Goal: Task Accomplishment & Management: Use online tool/utility

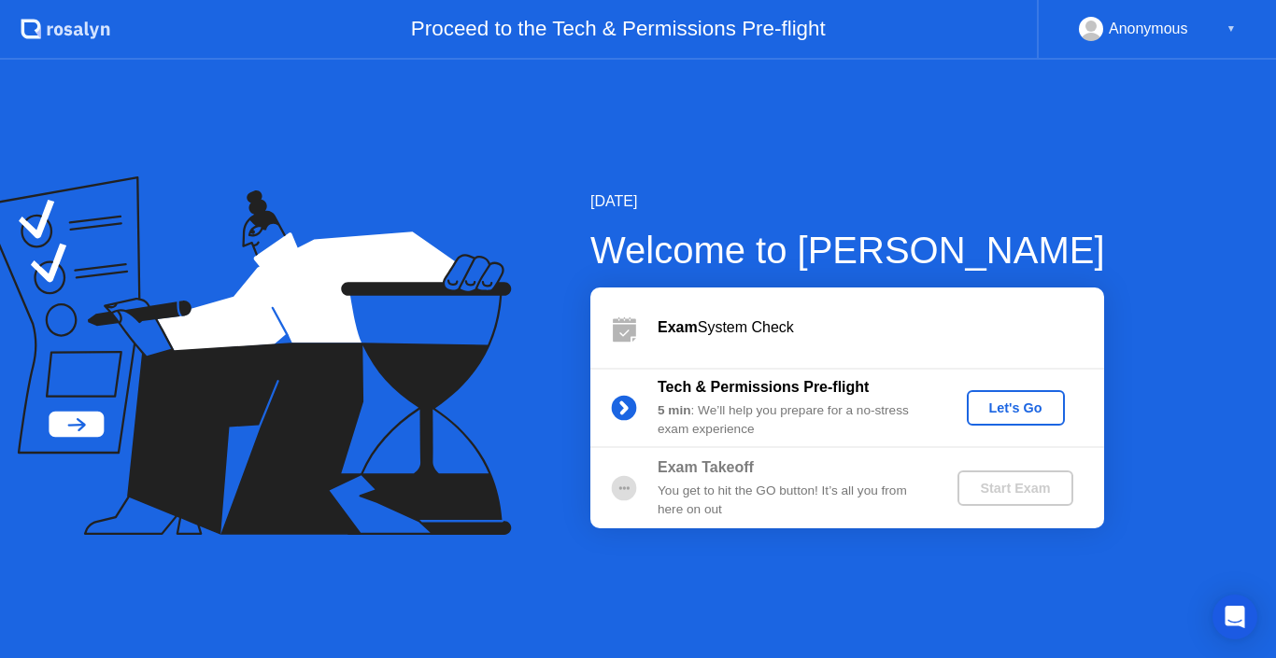
click at [984, 410] on div "Let's Go" at bounding box center [1015, 408] width 83 height 15
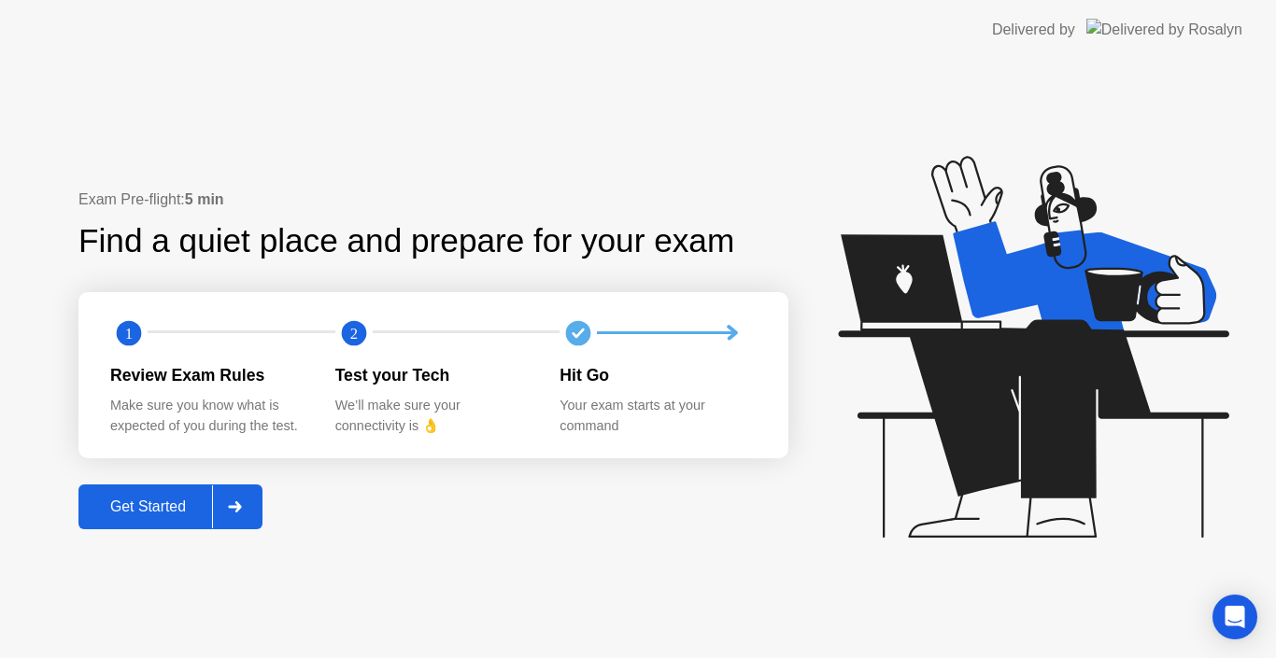
click at [139, 508] on div "Get Started" at bounding box center [148, 507] width 128 height 17
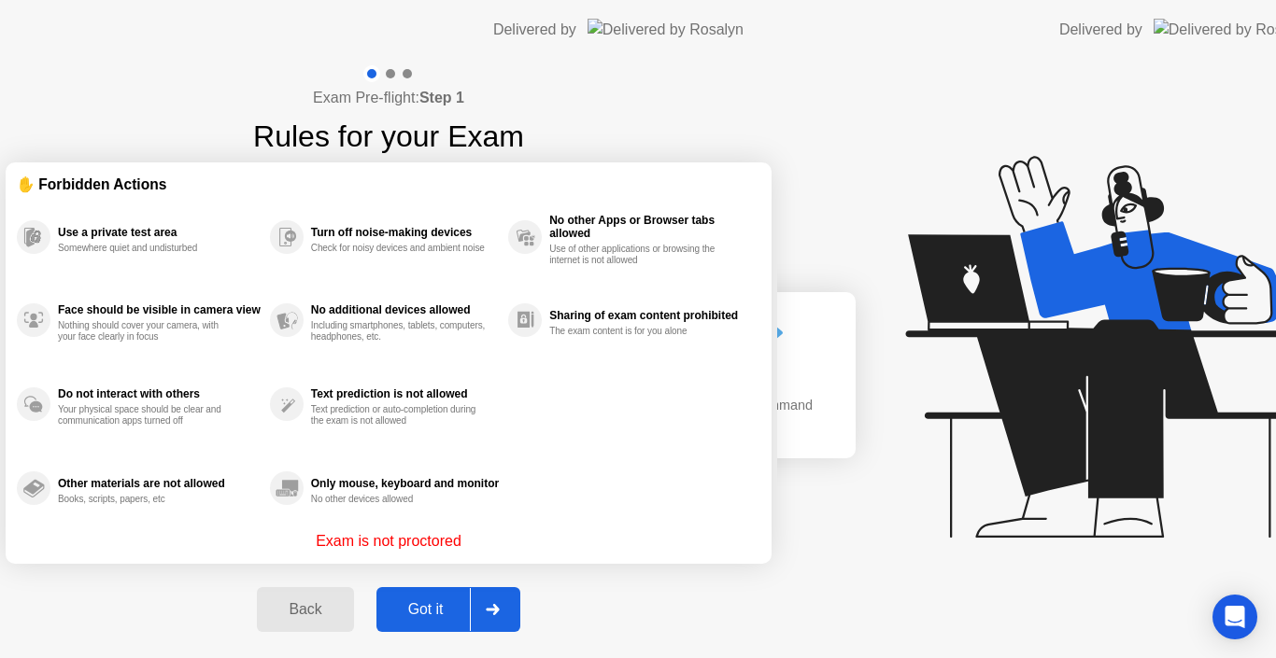
click at [139, 509] on div "Exam Pre-flight: Step 1 Rules for your Exam ✋ Forbidden Actions Use a private t…" at bounding box center [388, 359] width 777 height 599
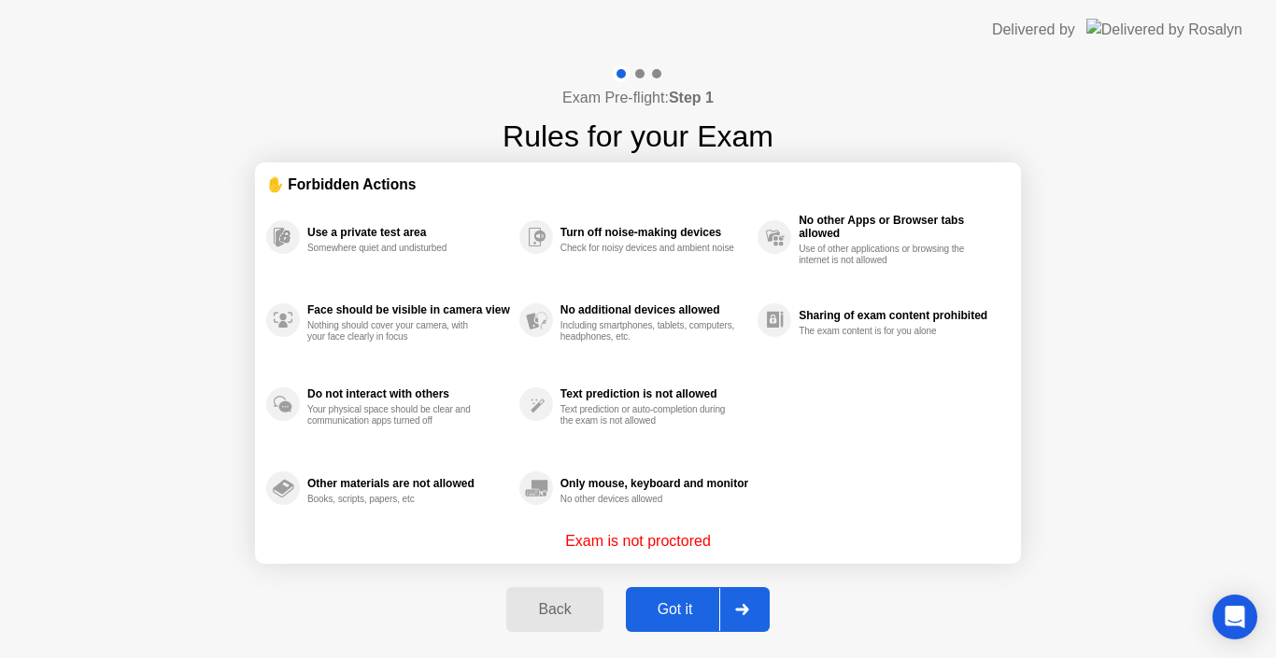
click at [656, 606] on div "Got it" at bounding box center [675, 609] width 88 height 17
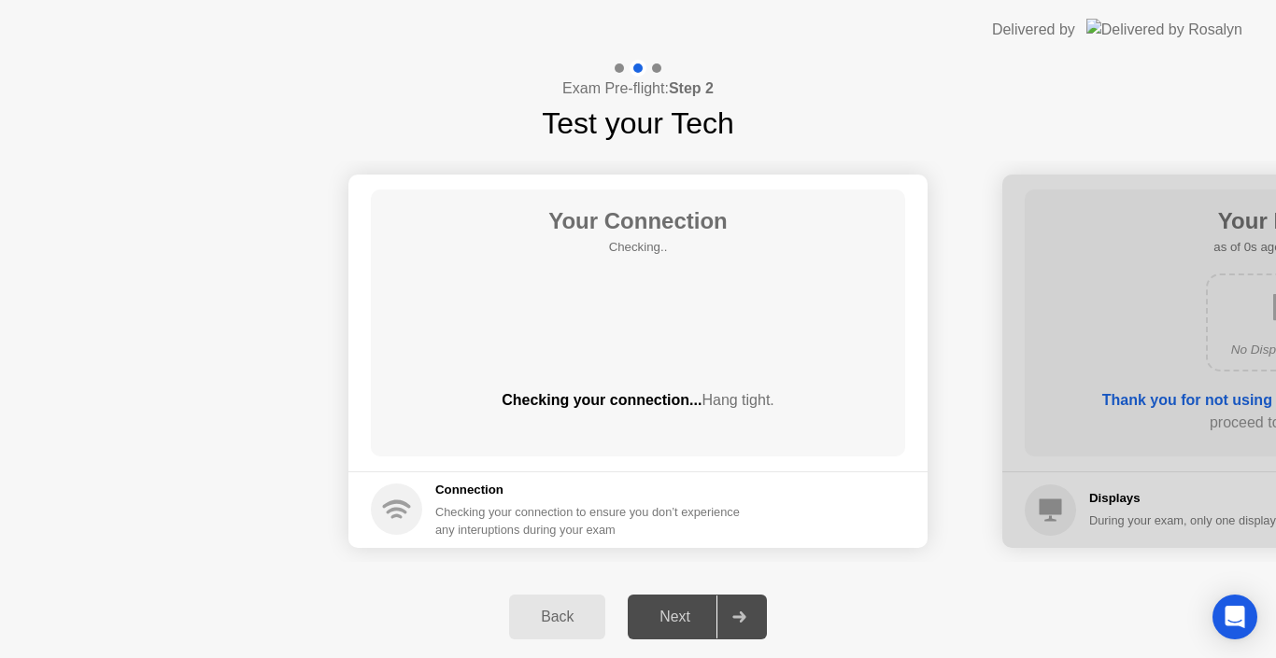
click at [683, 614] on div "Next" at bounding box center [674, 617] width 83 height 17
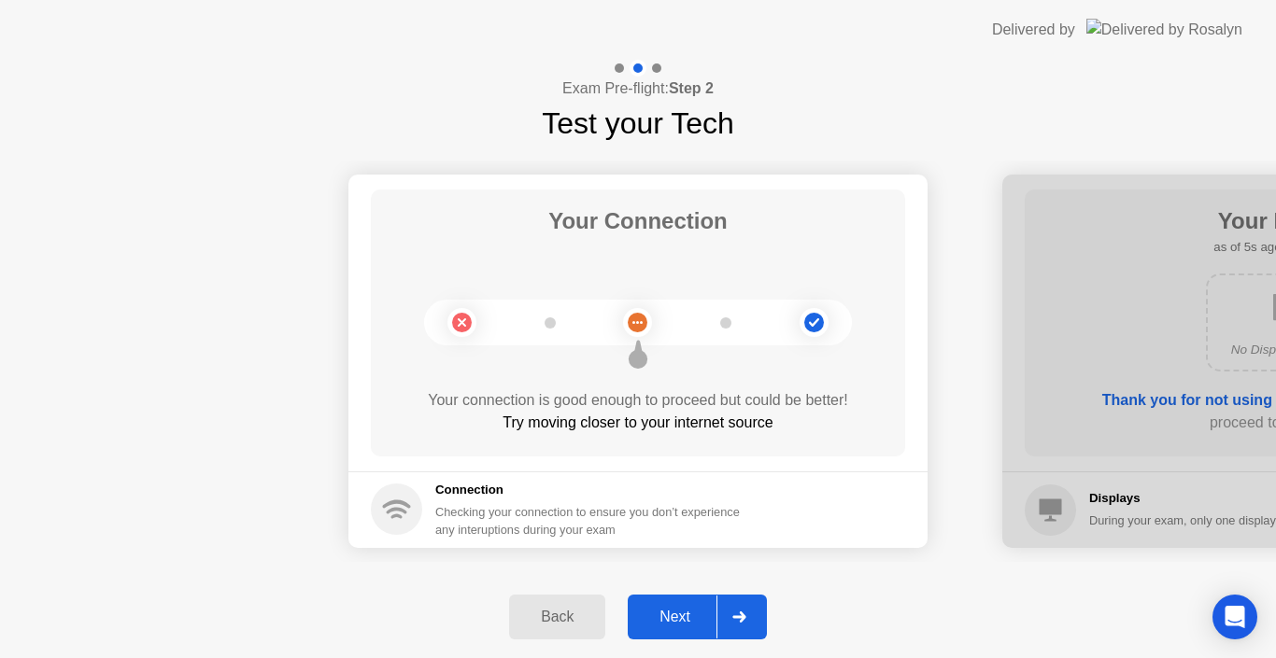
click at [680, 614] on div "Next" at bounding box center [674, 617] width 83 height 17
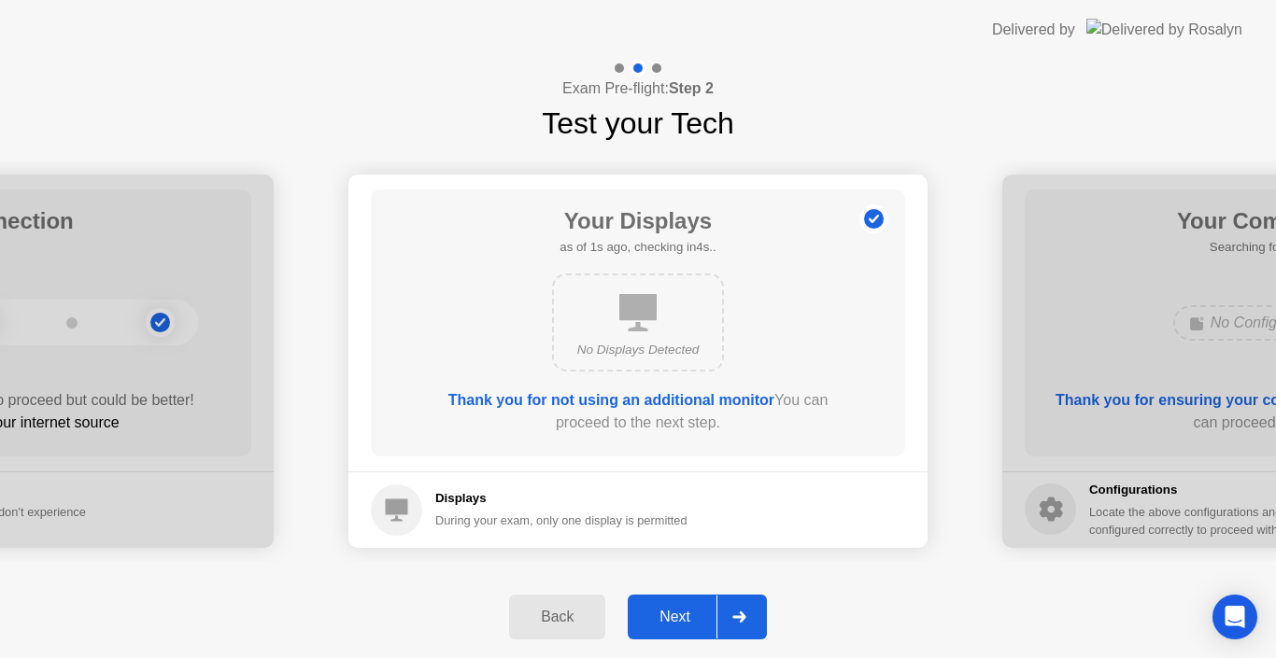
click at [679, 614] on div "Next" at bounding box center [674, 617] width 83 height 17
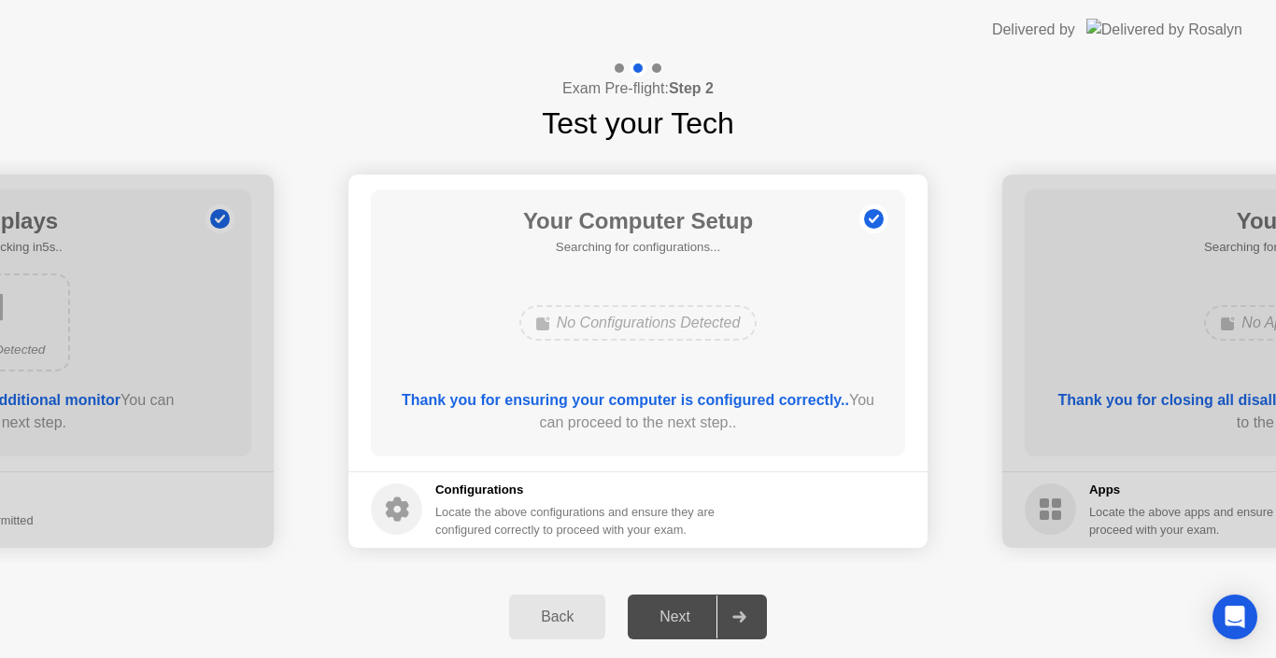
click at [679, 614] on div "Next" at bounding box center [674, 617] width 83 height 17
click at [679, 612] on div "Next" at bounding box center [674, 617] width 83 height 17
click at [686, 613] on div "Next" at bounding box center [674, 617] width 83 height 17
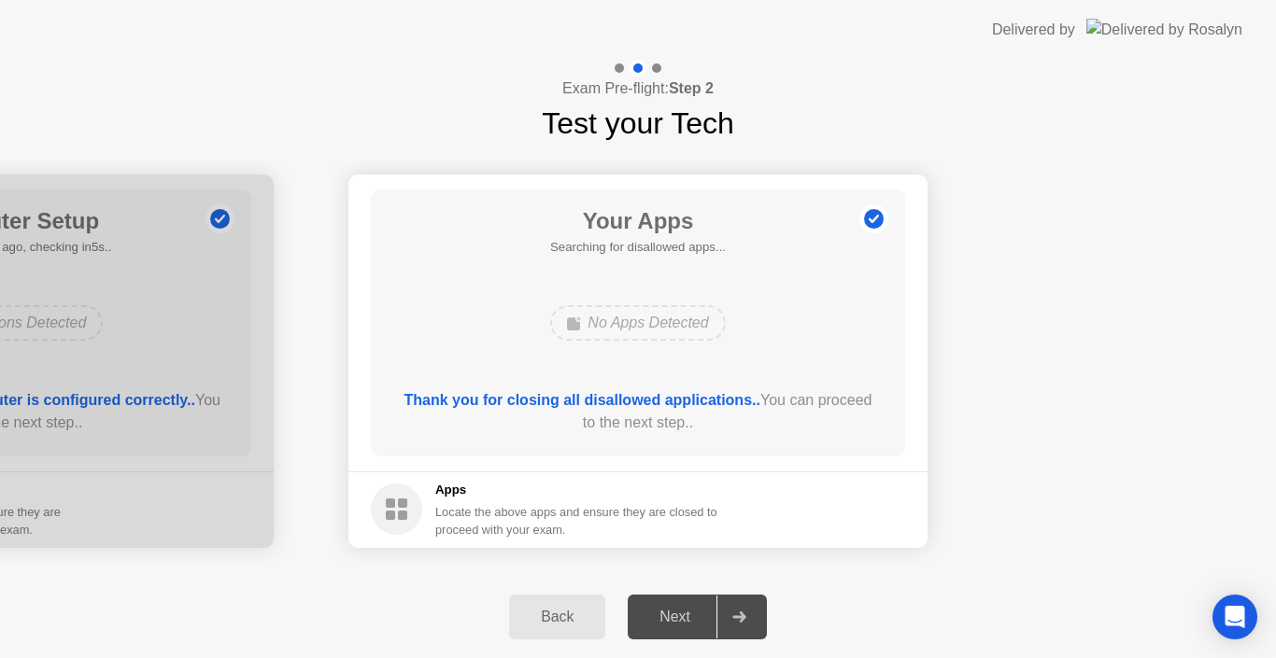
click at [686, 613] on div "Next" at bounding box center [674, 617] width 83 height 17
click at [667, 613] on div "Next" at bounding box center [674, 617] width 83 height 17
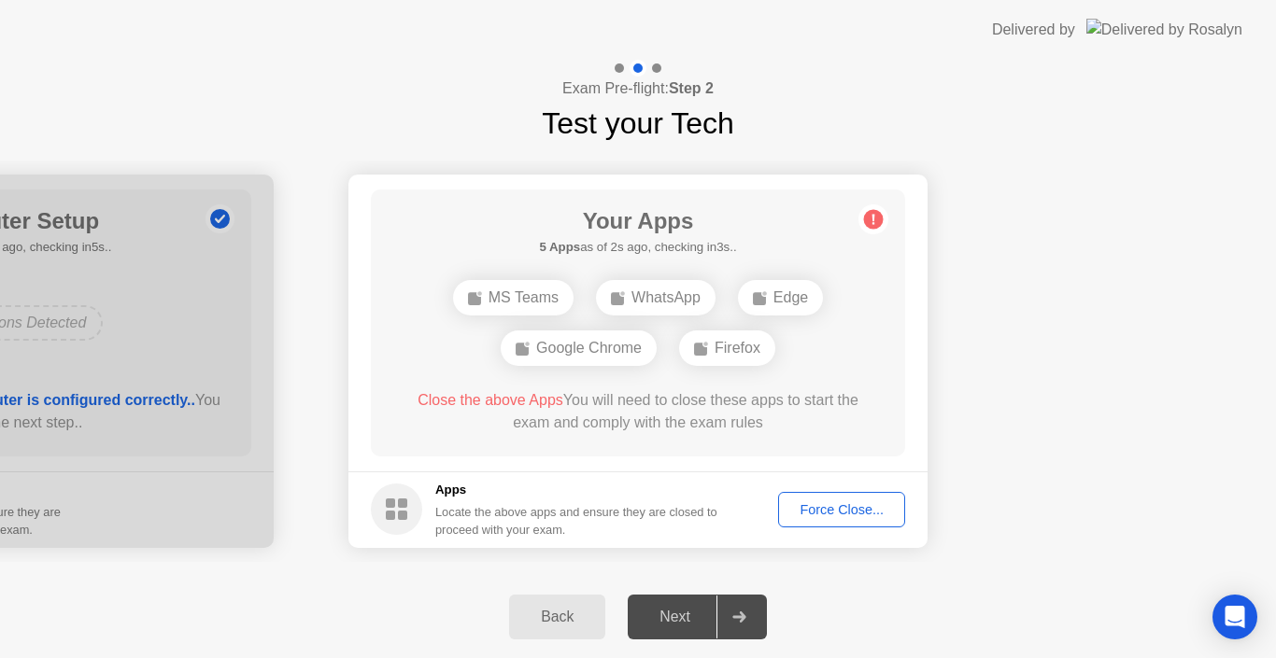
click at [667, 612] on div "Next" at bounding box center [674, 617] width 83 height 17
drag, startPoint x: 667, startPoint y: 612, endPoint x: 679, endPoint y: 619, distance: 14.3
click at [679, 619] on div "Next" at bounding box center [674, 617] width 83 height 17
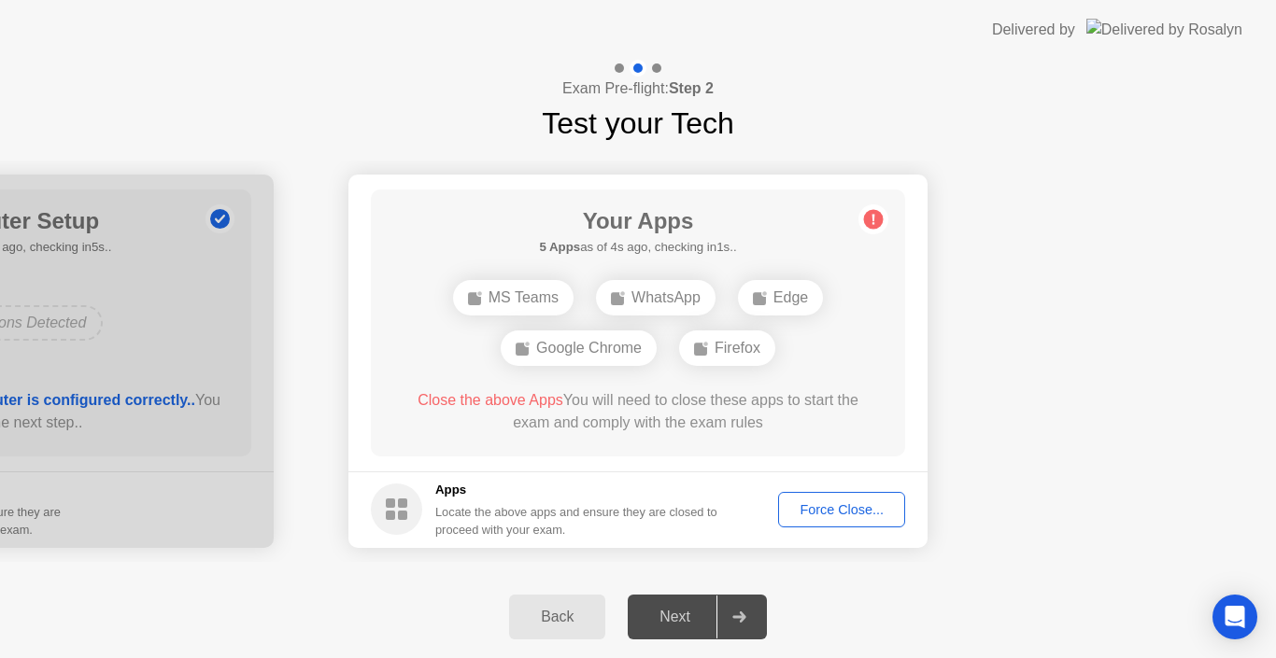
click at [679, 619] on div "Next" at bounding box center [674, 617] width 83 height 17
click at [679, 614] on div "Next" at bounding box center [674, 617] width 83 height 17
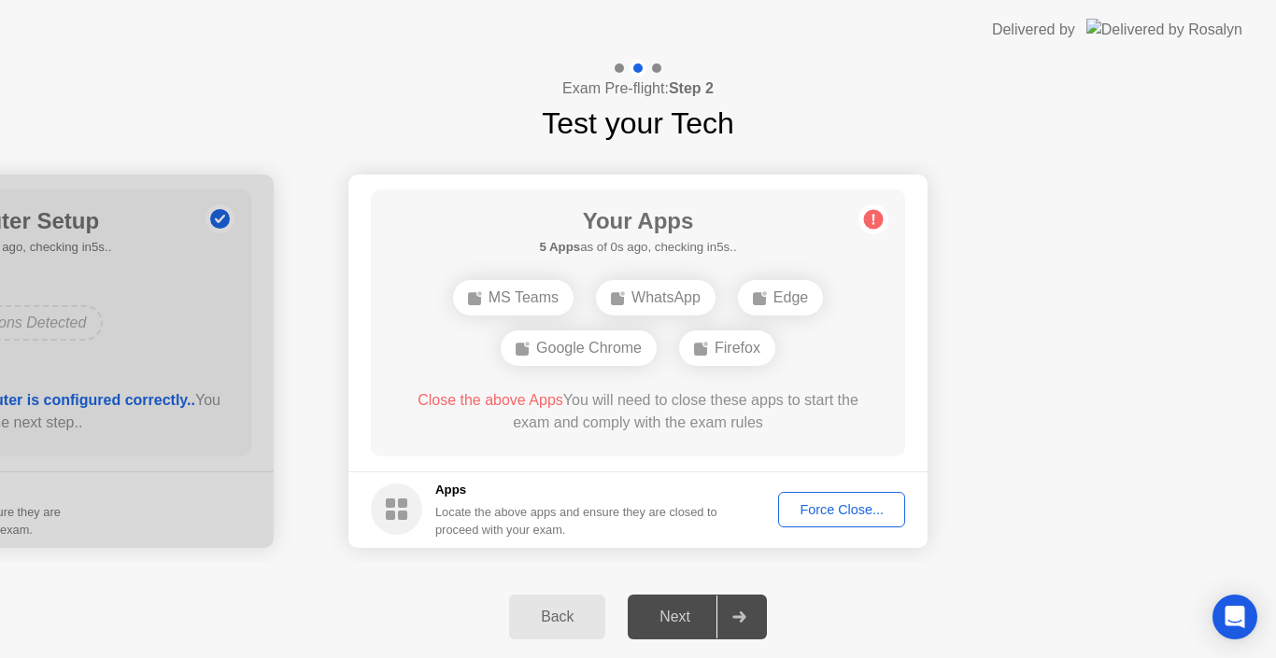
drag, startPoint x: 691, startPoint y: 627, endPoint x: 754, endPoint y: 621, distance: 62.8
click at [745, 618] on icon at bounding box center [738, 617] width 13 height 11
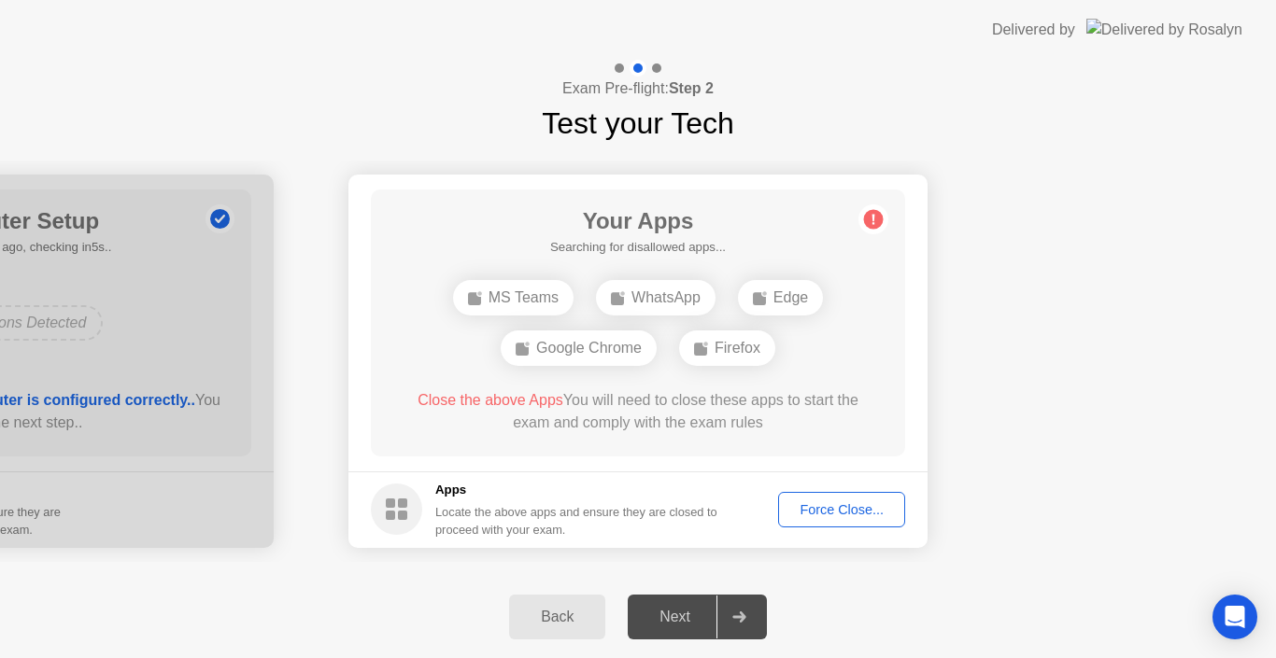
click at [741, 613] on div at bounding box center [738, 617] width 45 height 43
click at [673, 616] on div "Next" at bounding box center [674, 617] width 83 height 17
click at [679, 612] on div "Next" at bounding box center [674, 617] width 83 height 17
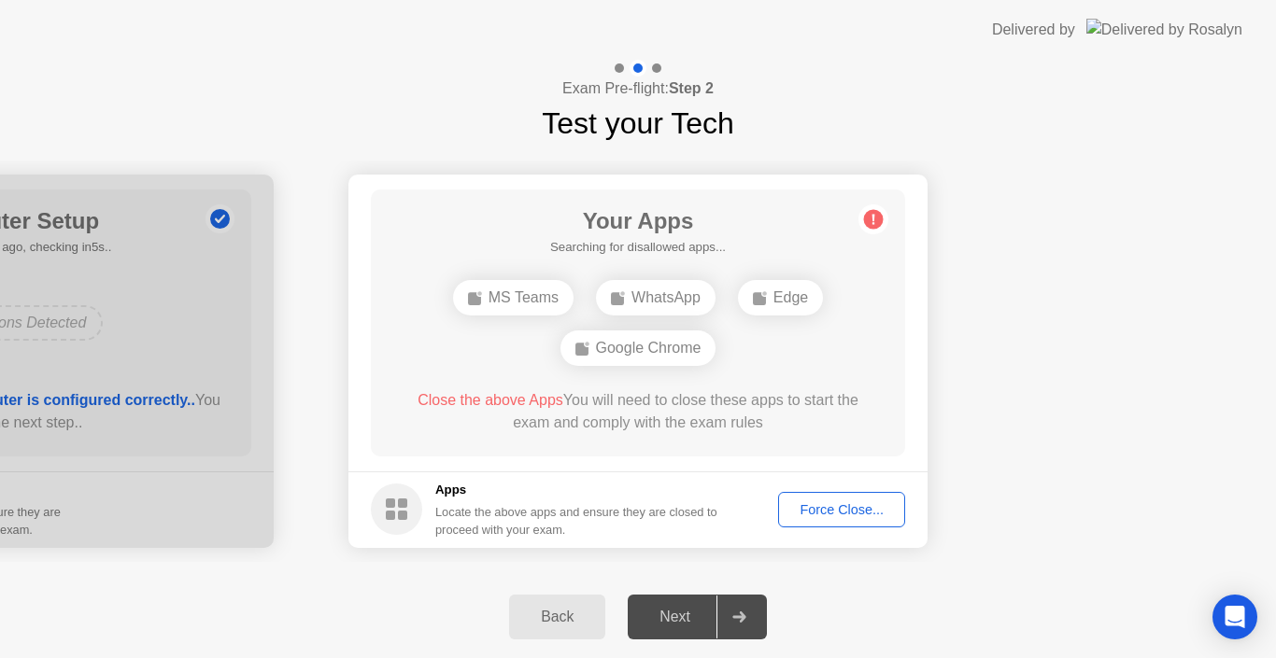
click at [679, 612] on div "Next" at bounding box center [674, 617] width 83 height 17
click at [679, 611] on div "Next" at bounding box center [674, 617] width 83 height 17
click at [679, 612] on div "Next" at bounding box center [674, 617] width 83 height 17
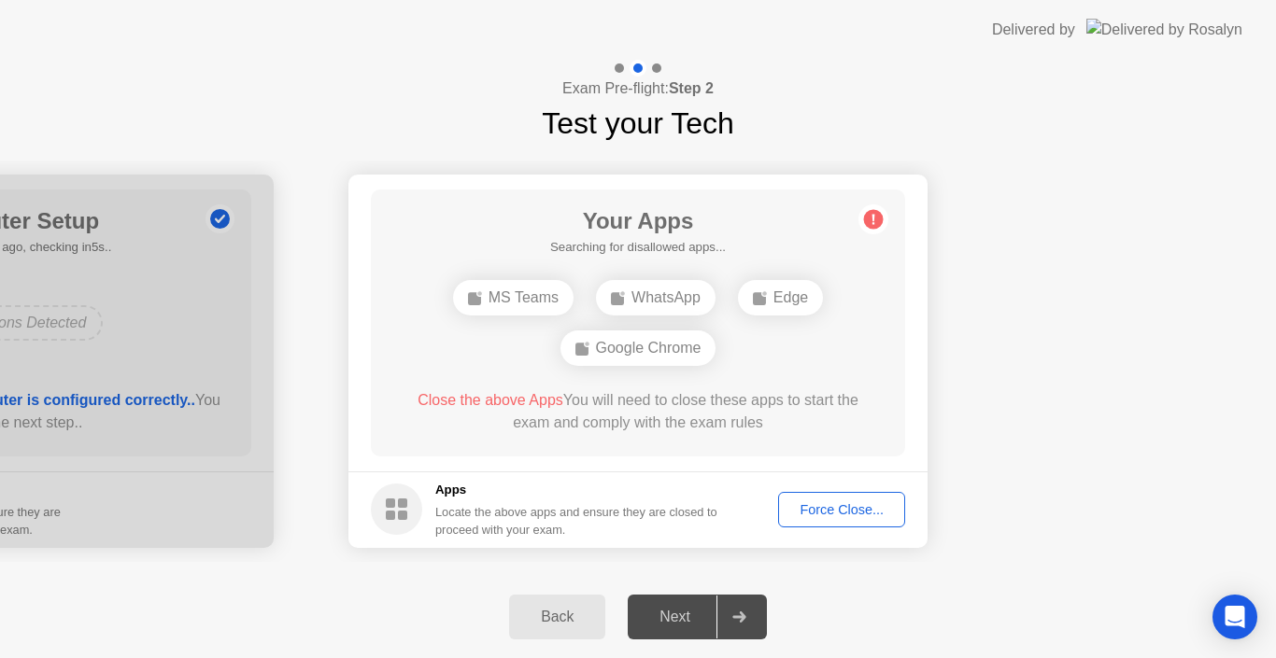
click at [679, 612] on div "Next" at bounding box center [674, 617] width 83 height 17
click at [678, 614] on div "Next" at bounding box center [674, 617] width 83 height 17
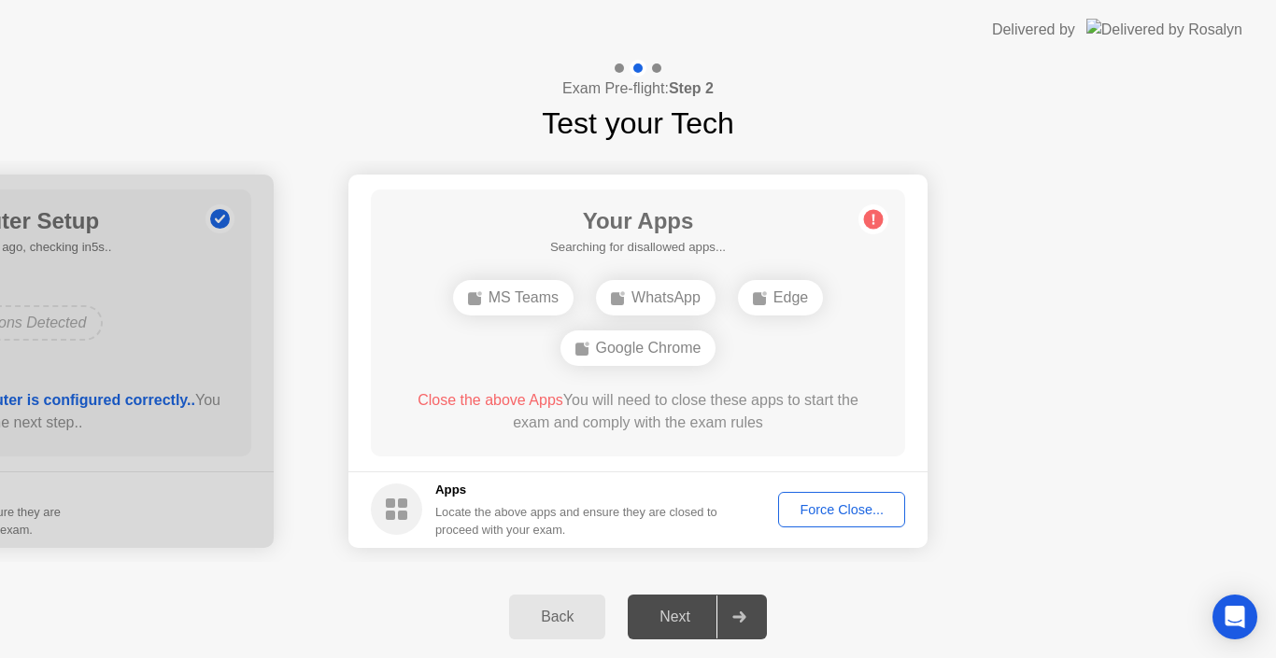
click at [678, 614] on div "Next" at bounding box center [674, 617] width 83 height 17
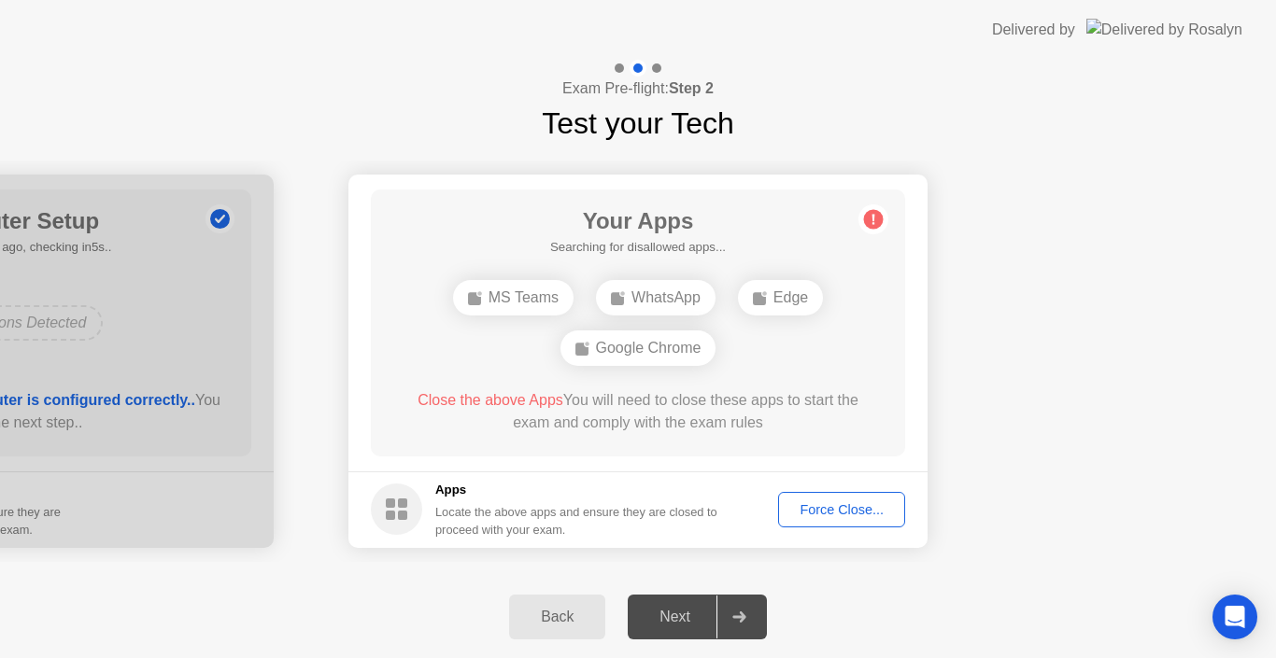
click at [664, 613] on div "Next" at bounding box center [674, 617] width 83 height 17
click at [671, 614] on div "Next" at bounding box center [674, 617] width 83 height 17
click at [671, 615] on div "Next" at bounding box center [674, 617] width 83 height 17
click at [671, 621] on div "Next" at bounding box center [674, 617] width 83 height 17
click at [804, 506] on div "Force Close..." at bounding box center [841, 509] width 114 height 15
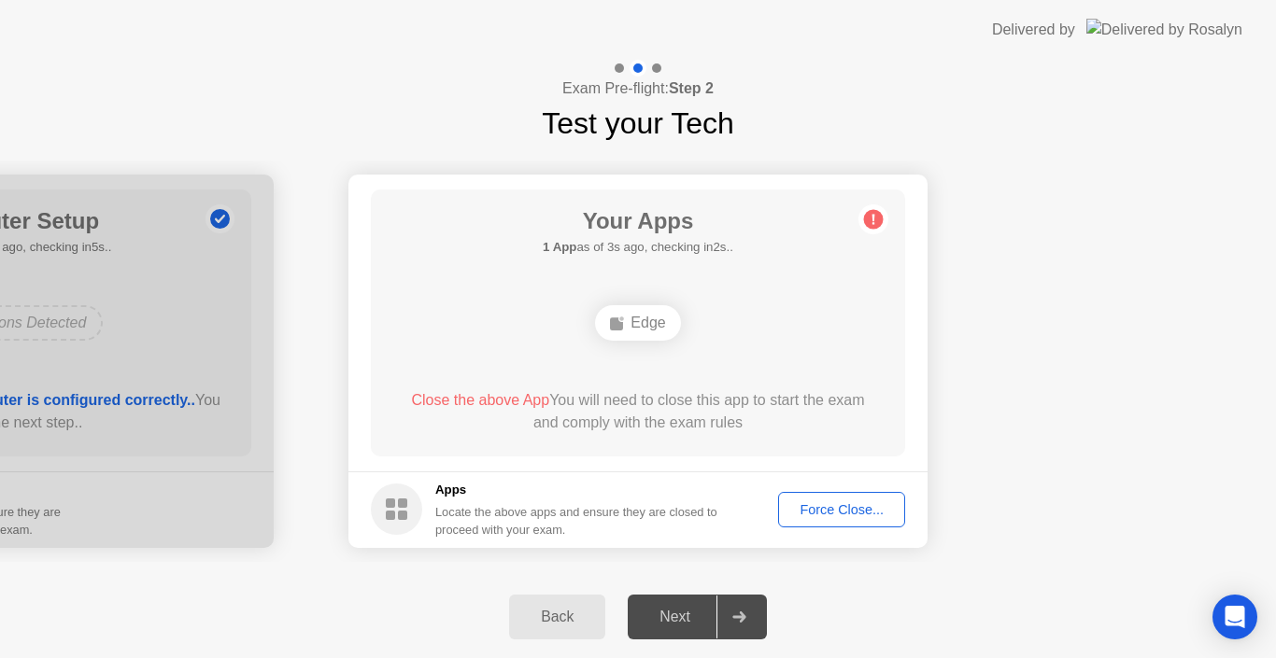
click at [685, 614] on div "Next" at bounding box center [674, 617] width 83 height 17
click at [825, 504] on div "Force Close..." at bounding box center [841, 509] width 114 height 15
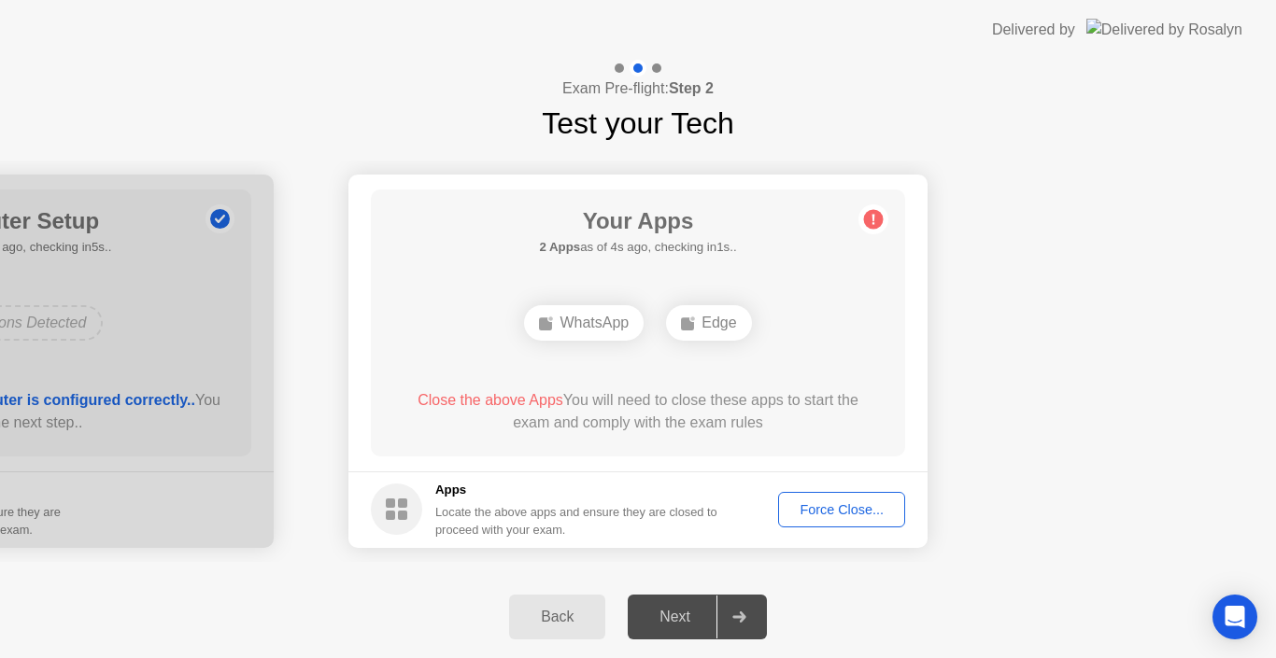
click at [809, 512] on div "Force Close..." at bounding box center [841, 509] width 114 height 15
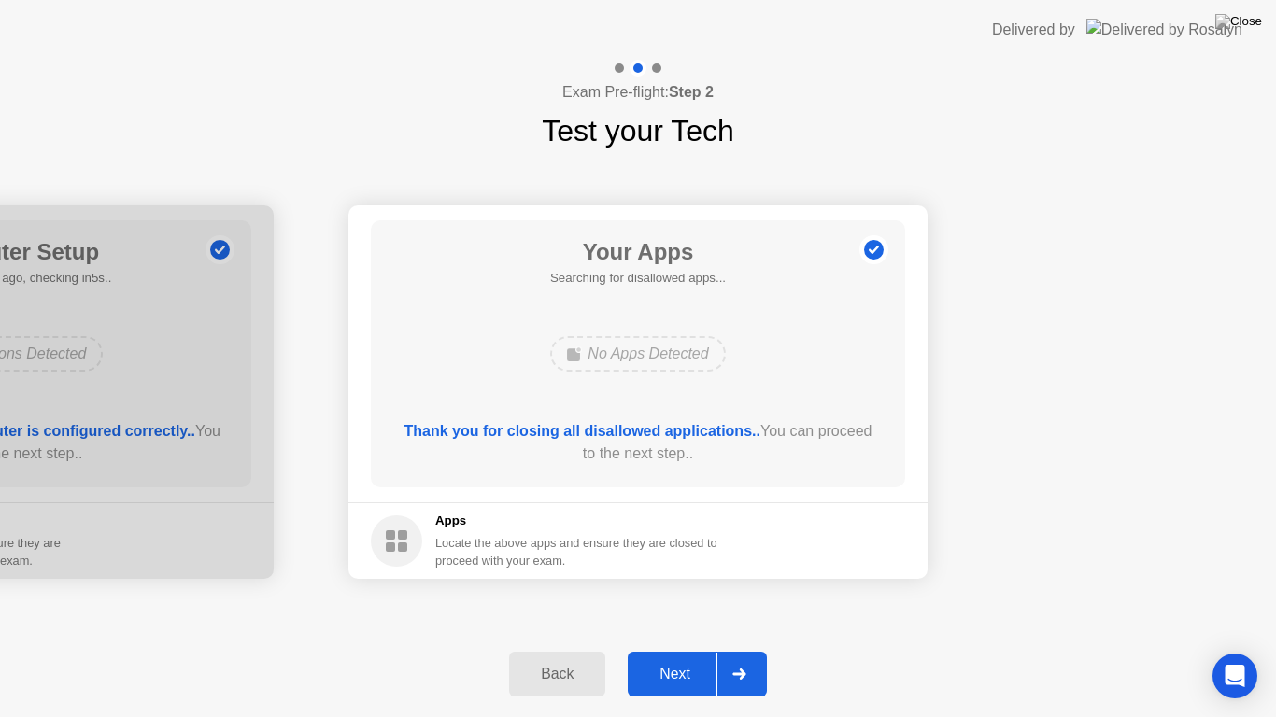
click at [675, 657] on div "Next" at bounding box center [674, 674] width 83 height 17
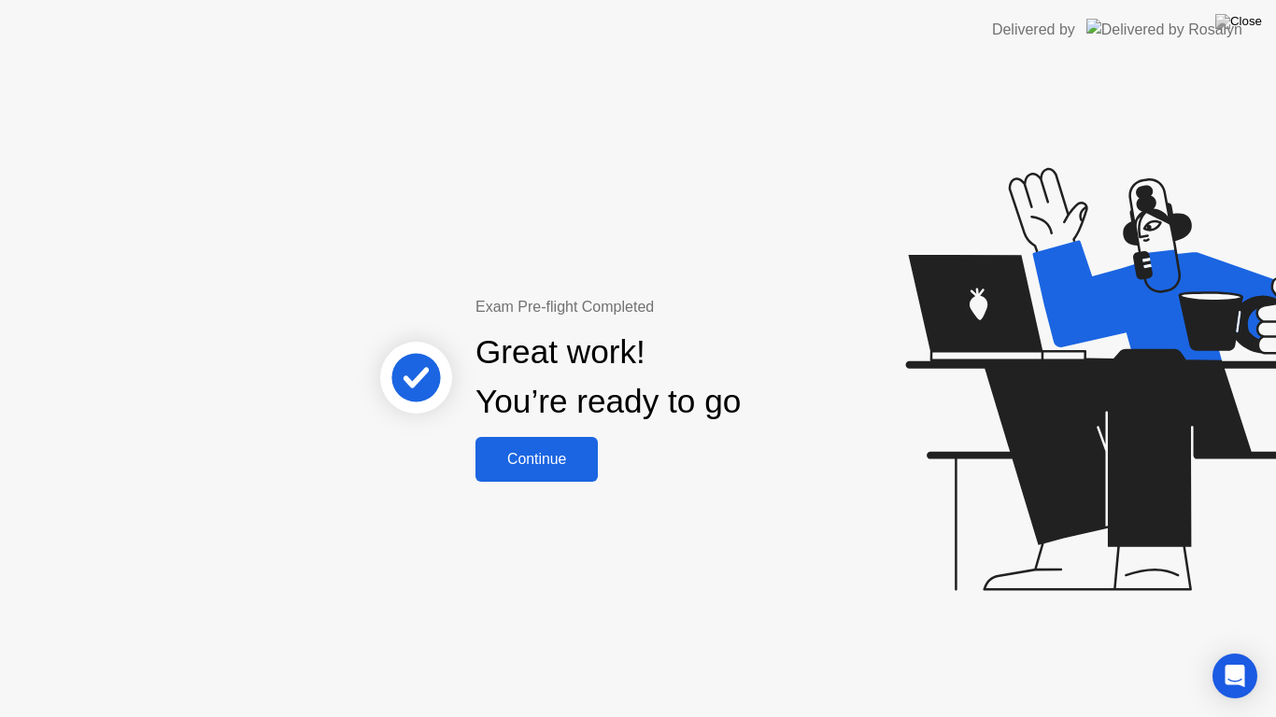
click at [517, 451] on div "Continue" at bounding box center [536, 459] width 111 height 17
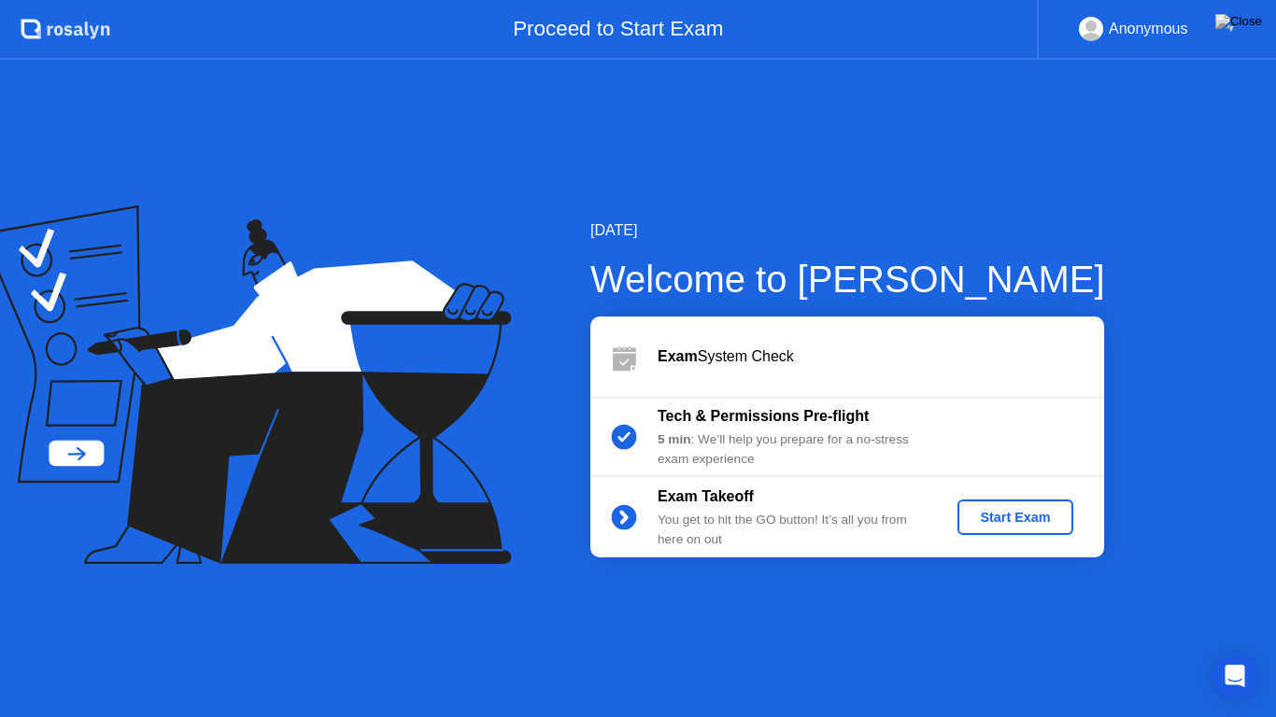
click at [989, 515] on div "Start Exam" at bounding box center [1015, 517] width 100 height 15
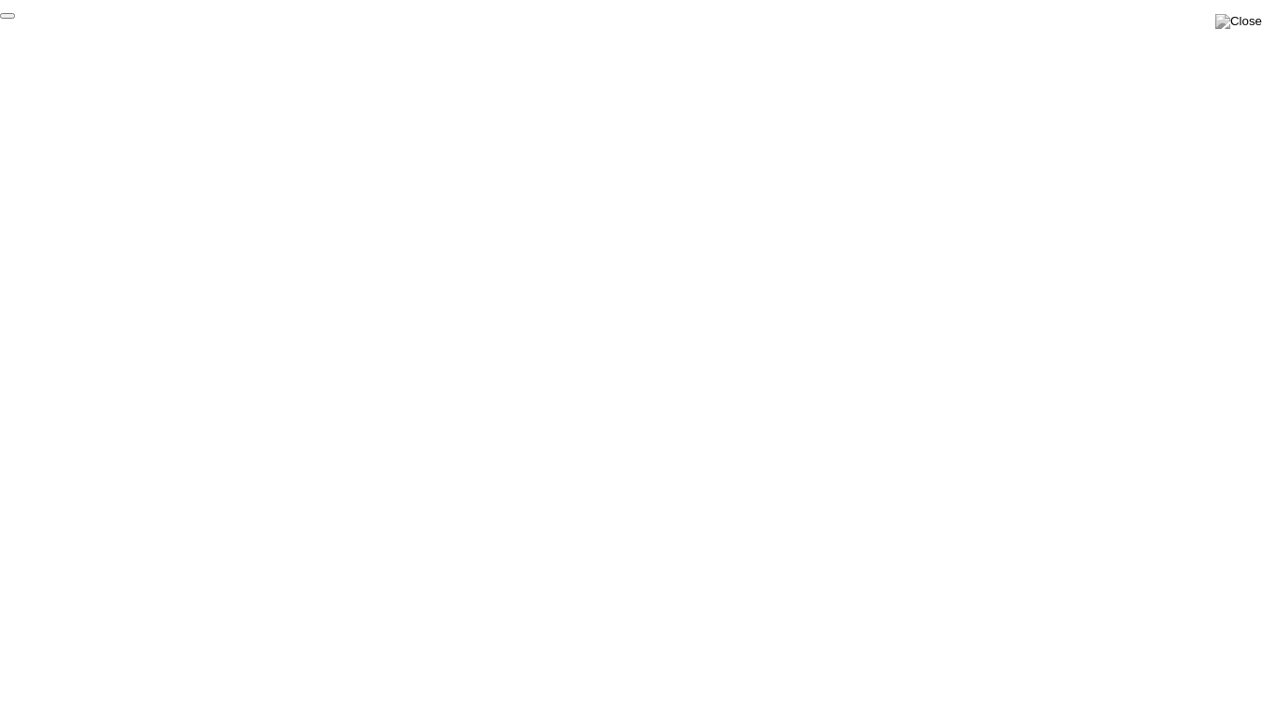
click div "End Proctoring Session"
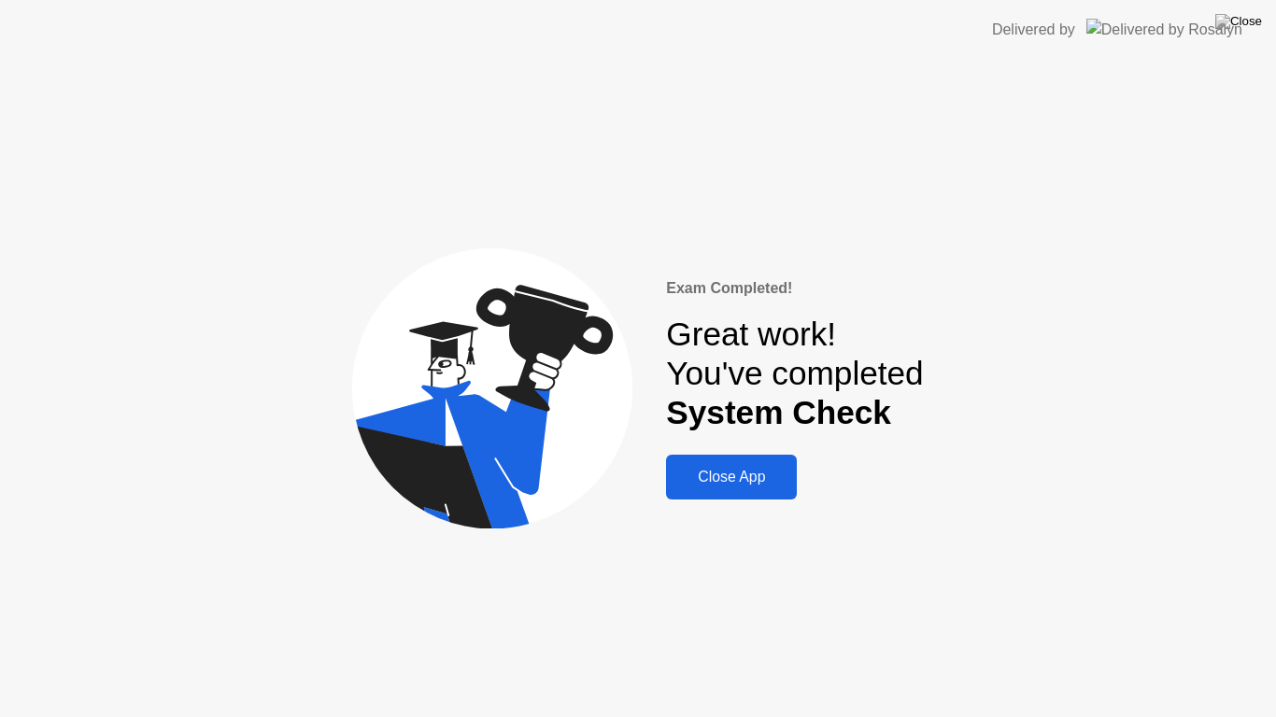
click at [725, 483] on div "Close App" at bounding box center [731, 477] width 120 height 17
